Goal: Check status

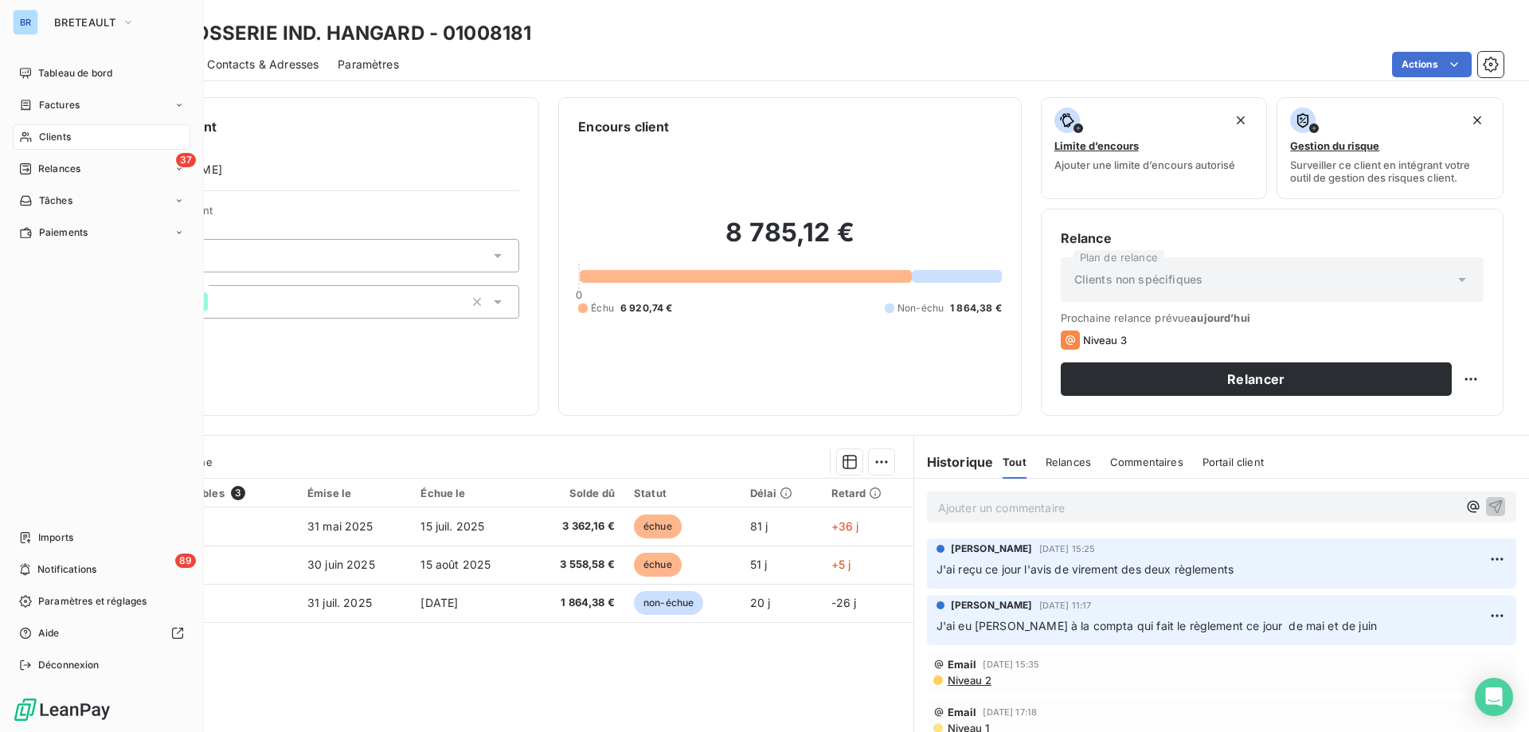
drag, startPoint x: 0, startPoint y: 0, endPoint x: 57, endPoint y: 128, distance: 140.4
click at [31, 131] on icon at bounding box center [26, 137] width 14 height 13
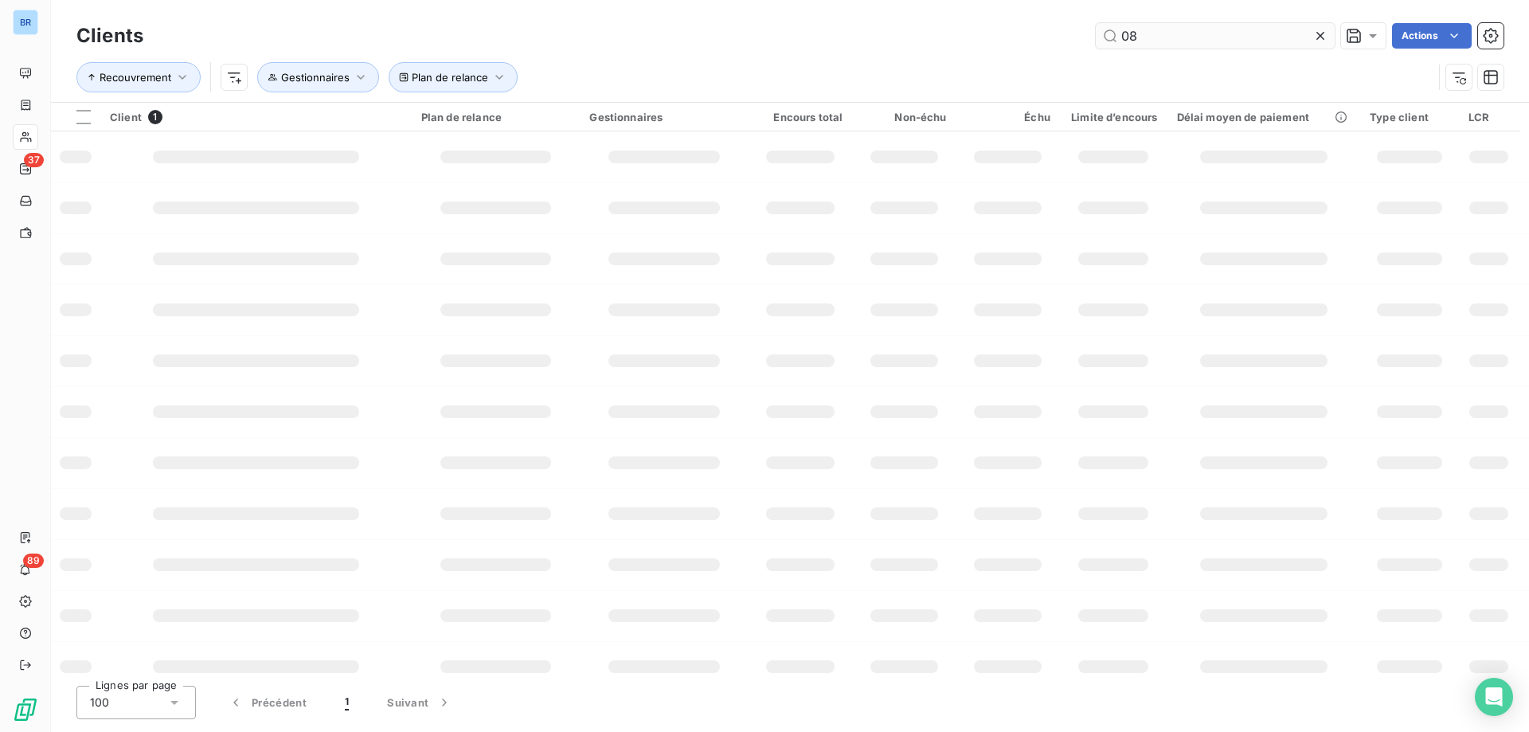
type input "0"
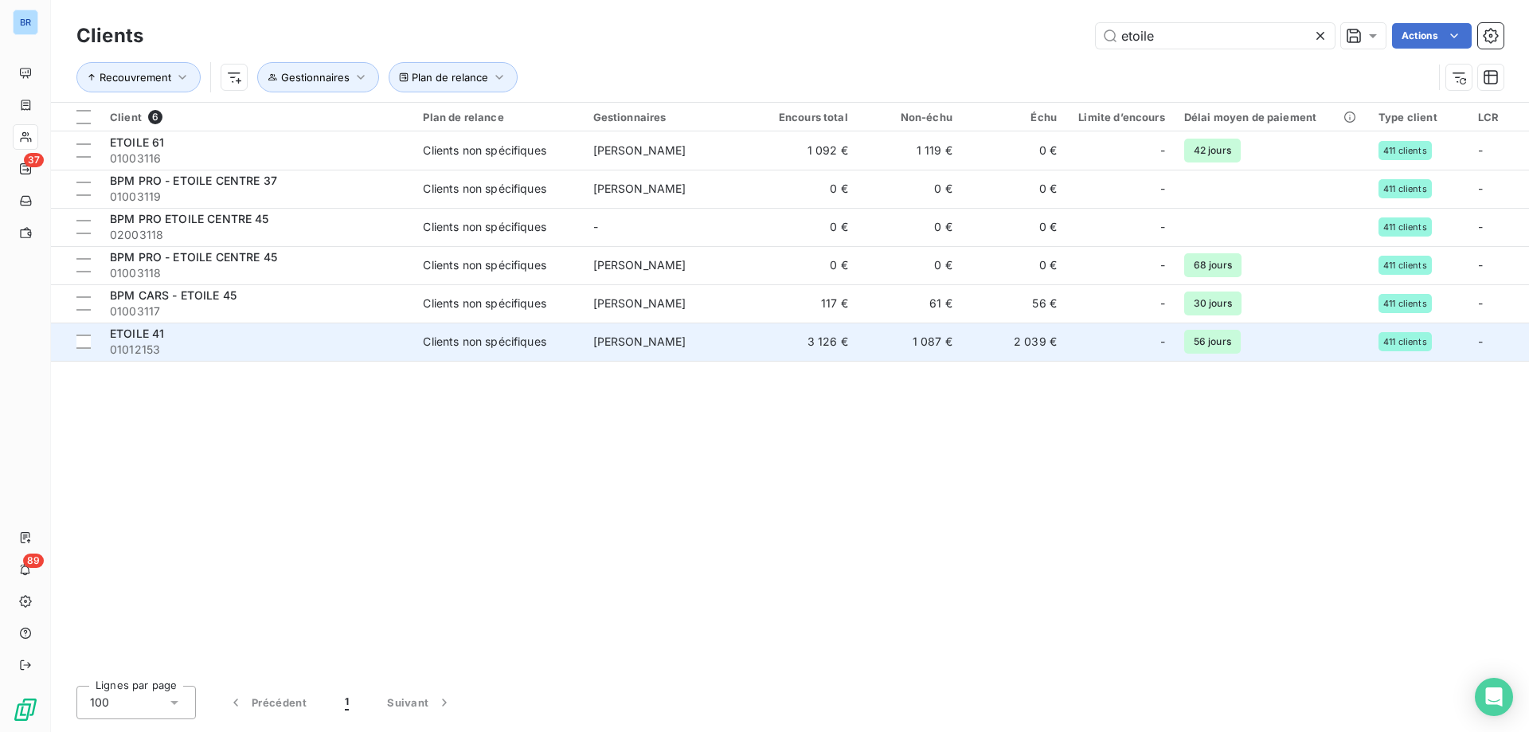
type input "etoile"
click at [898, 340] on td "1 087 €" at bounding box center [910, 341] width 104 height 38
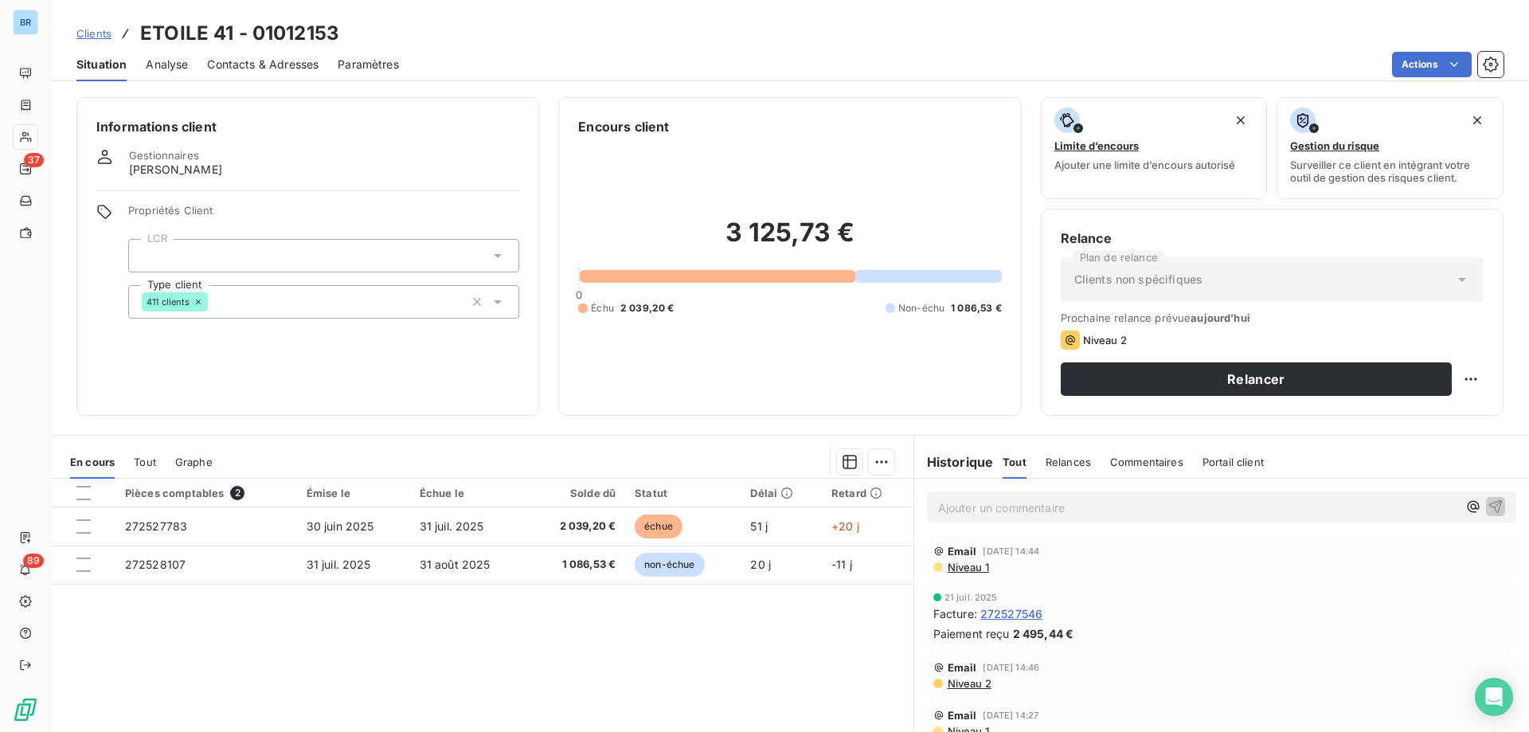
click at [271, 60] on span "Contacts & Adresses" at bounding box center [262, 65] width 111 height 16
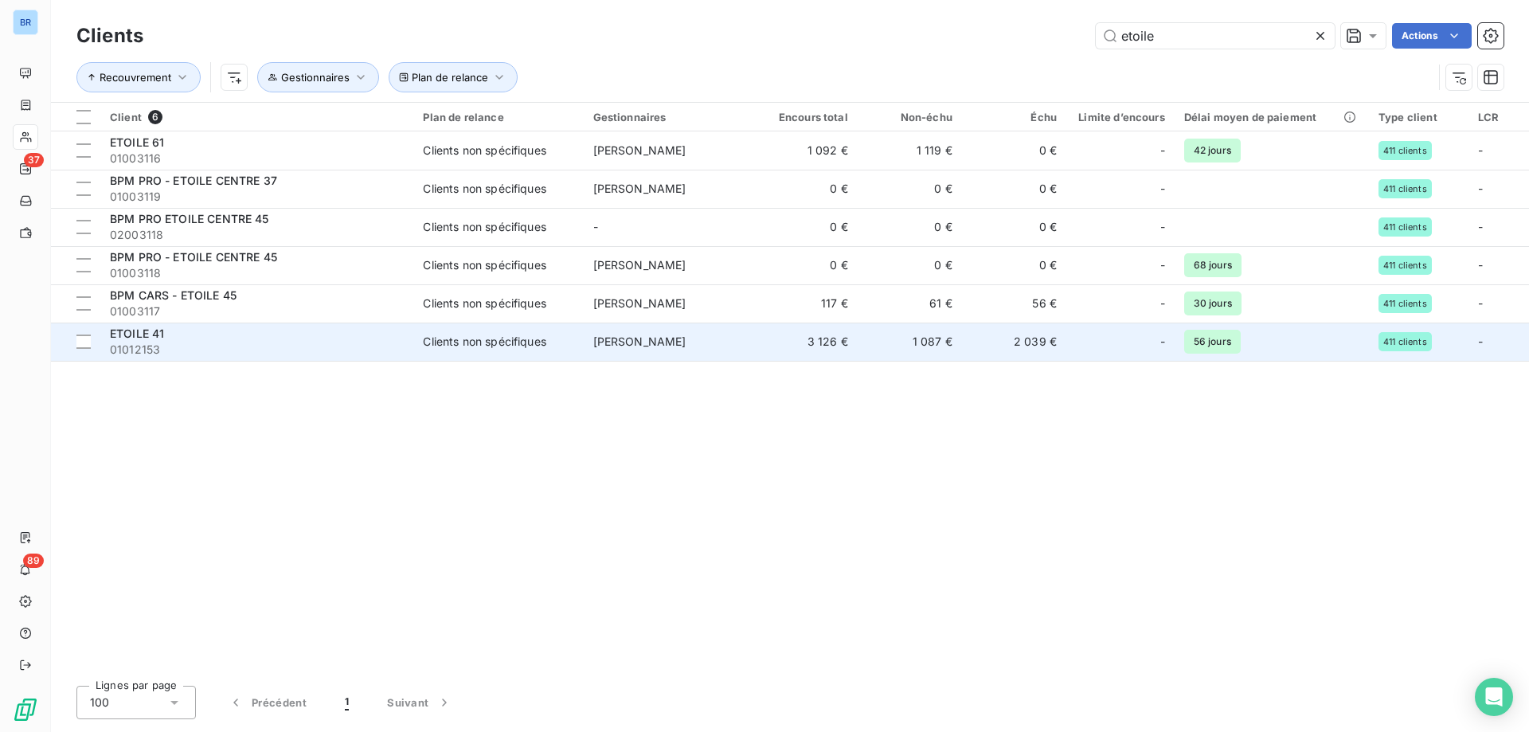
click at [755, 350] on td "3 126 €" at bounding box center [805, 341] width 104 height 38
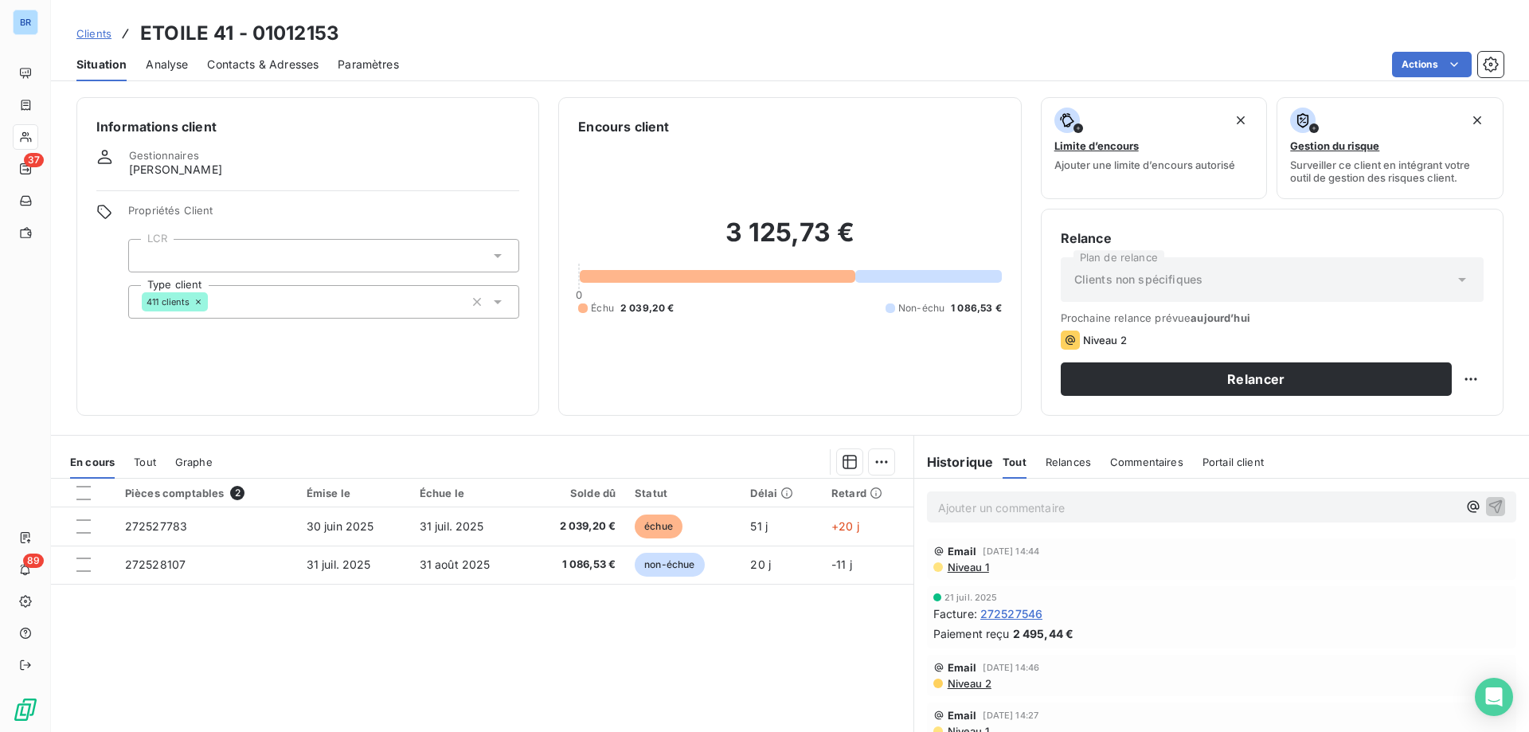
click at [755, 350] on div "3 125,73 € 0 Échu 2 039,20 € Non-échu 1 086,53 €" at bounding box center [789, 266] width 423 height 260
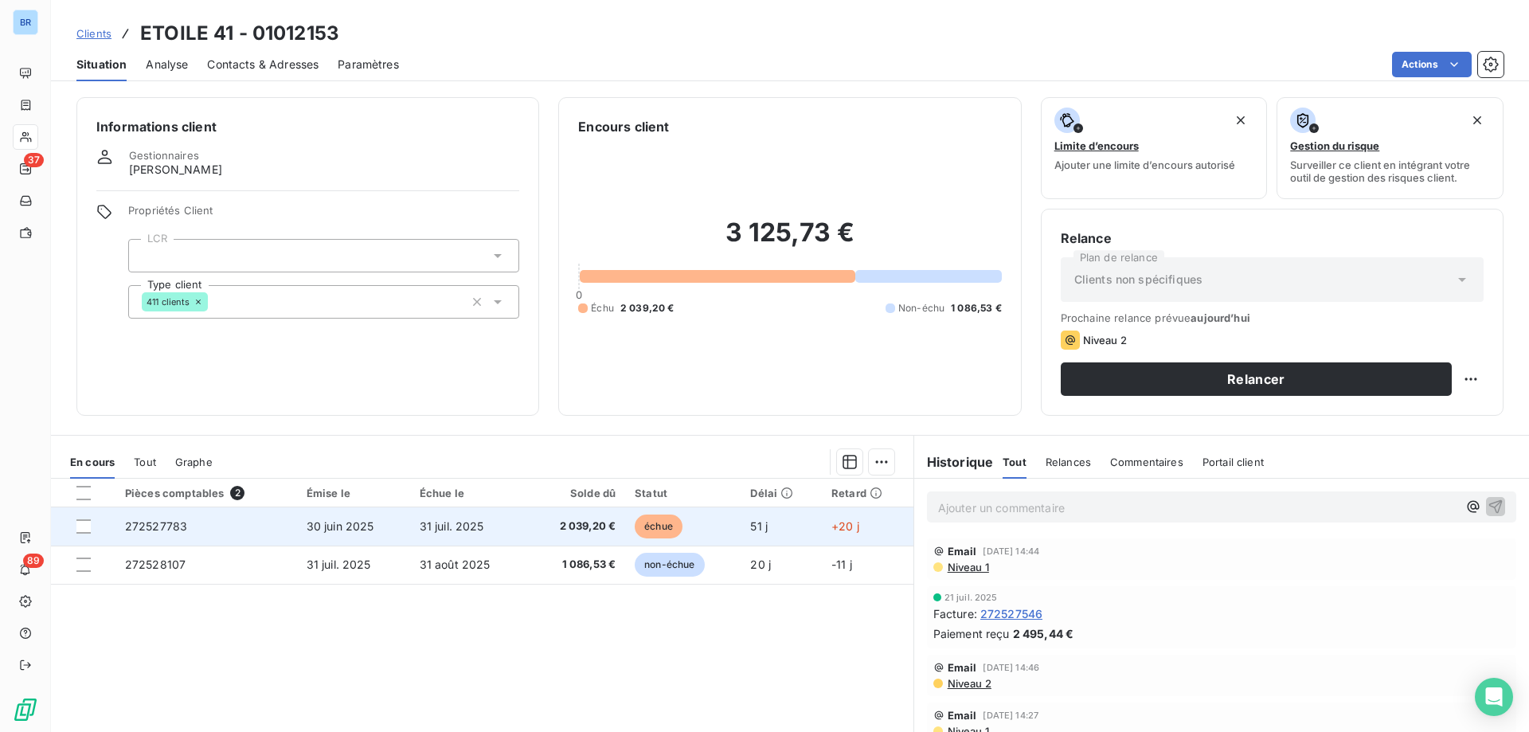
click at [461, 525] on span "31 juil. 2025" at bounding box center [452, 526] width 64 height 14
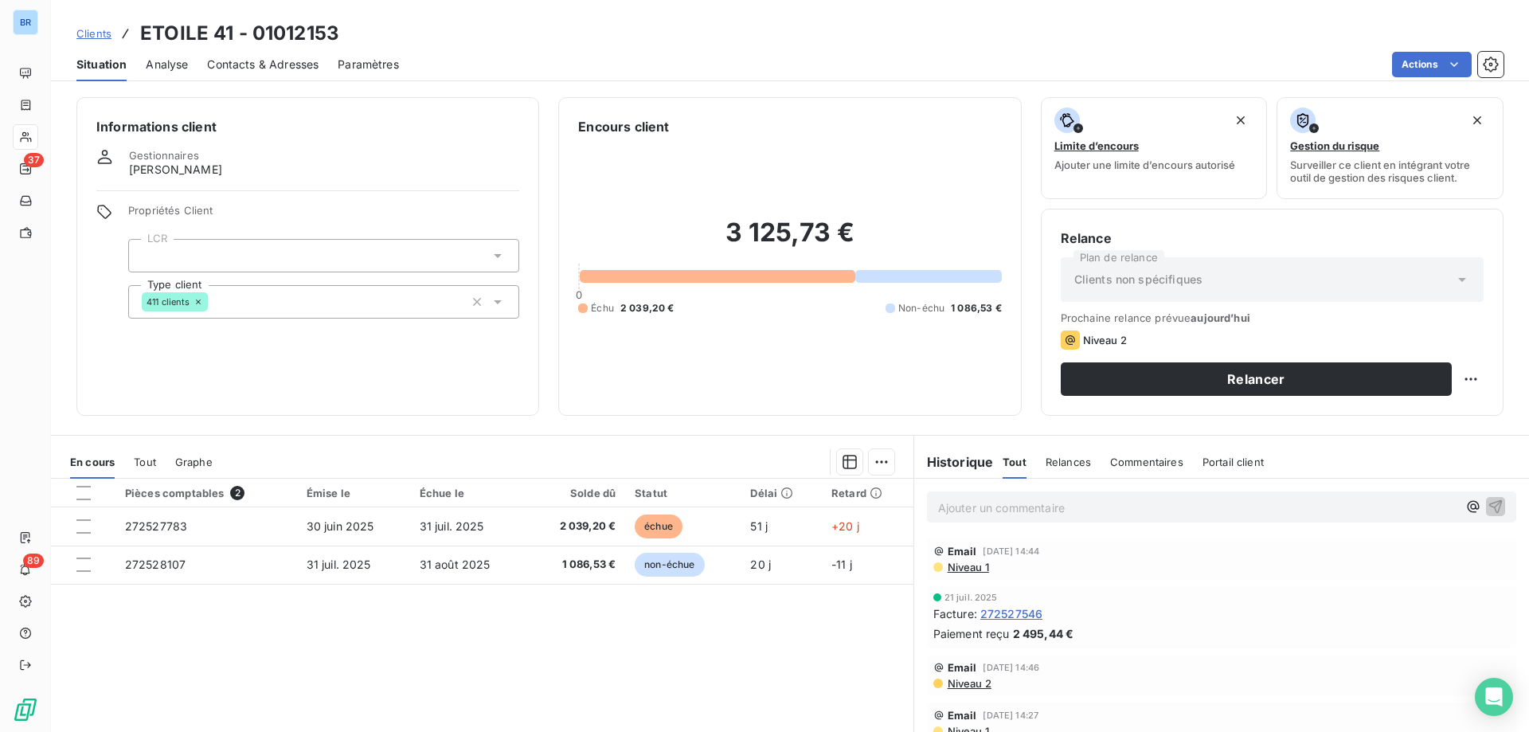
click at [1139, 458] on span "Commentaires" at bounding box center [1146, 461] width 73 height 13
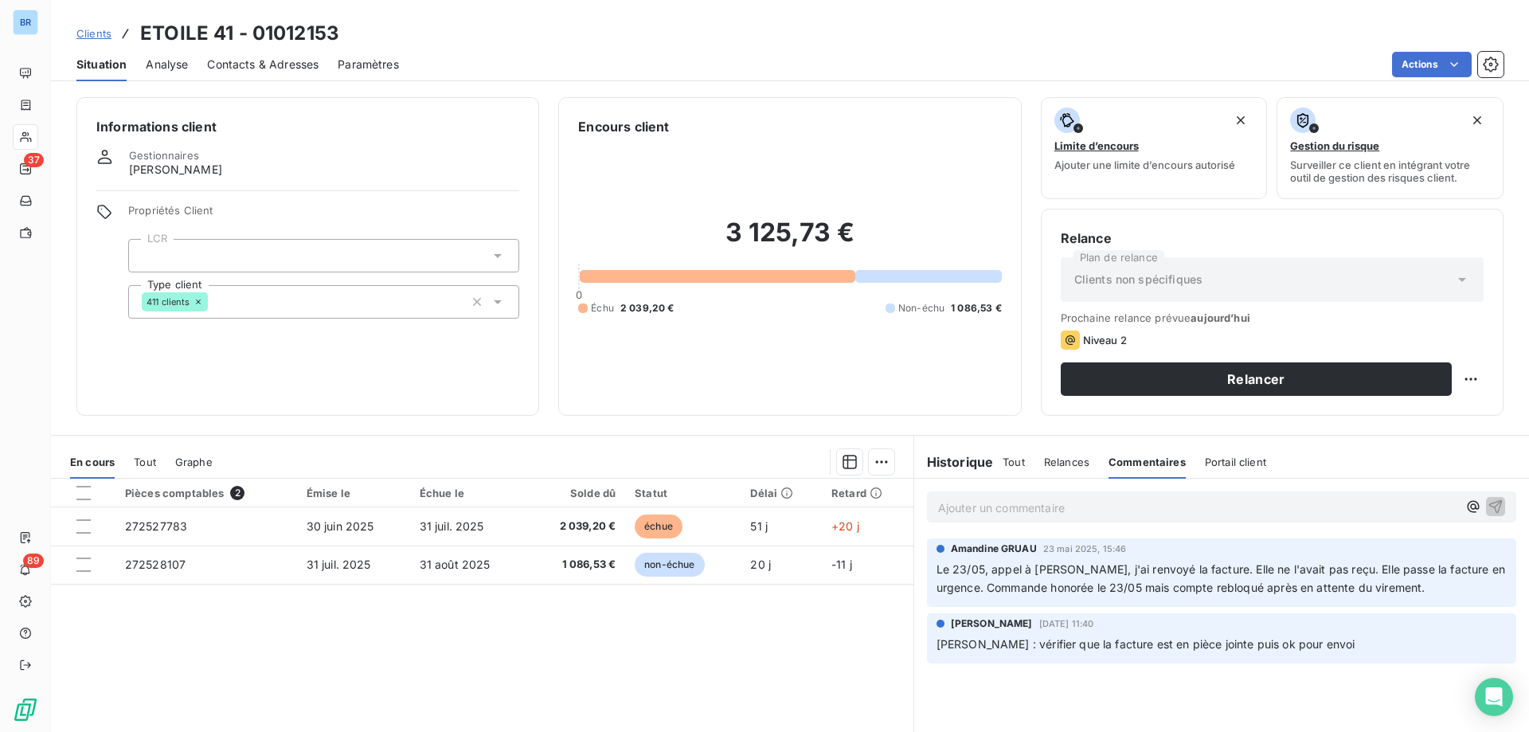
click at [947, 510] on p "Ajouter un commentaire ﻿" at bounding box center [1197, 508] width 519 height 20
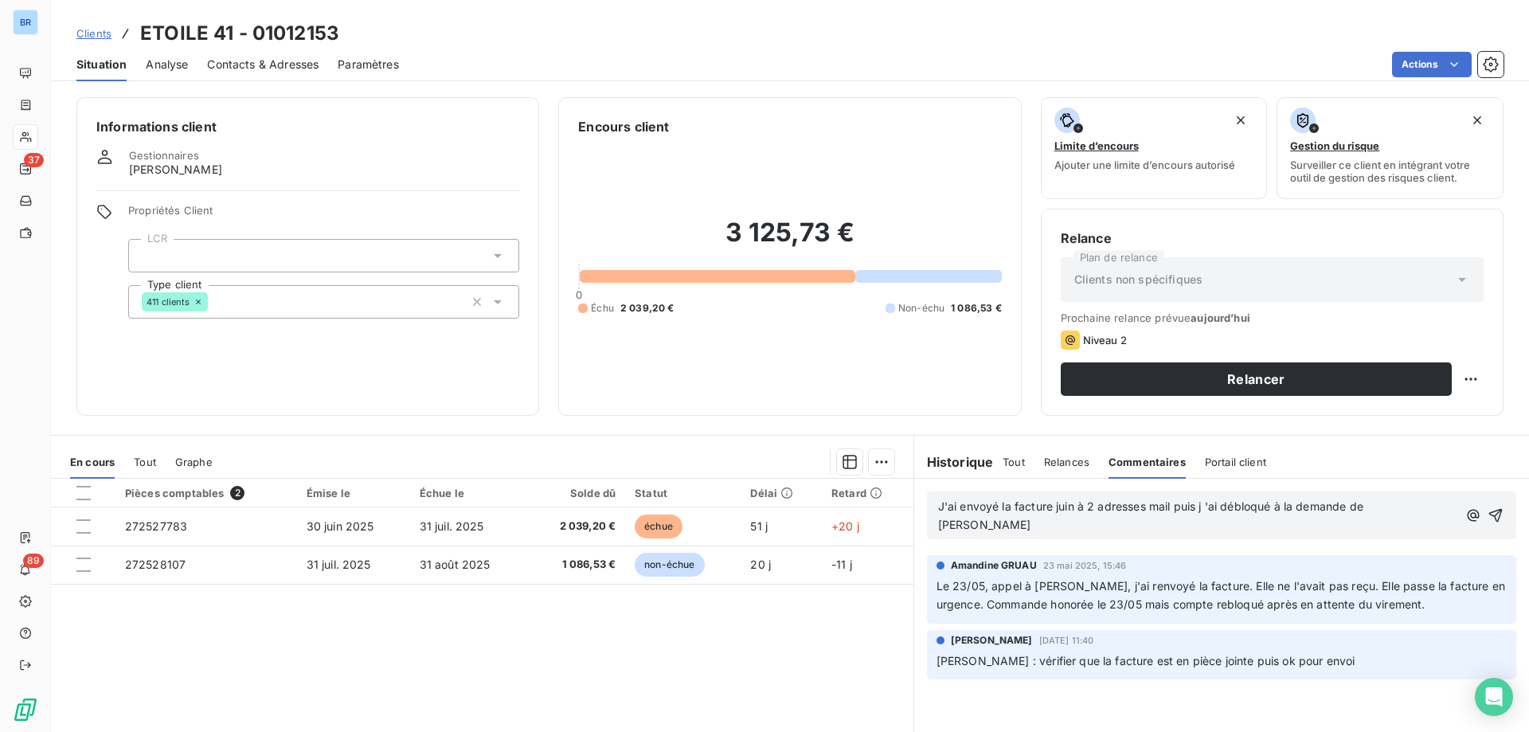
click at [1407, 508] on p "J'ai envoyé la facture juin à 2 adresses mail puis j 'ai débloqué à la demande …" at bounding box center [1198, 516] width 520 height 37
